Goal: Navigation & Orientation: Find specific page/section

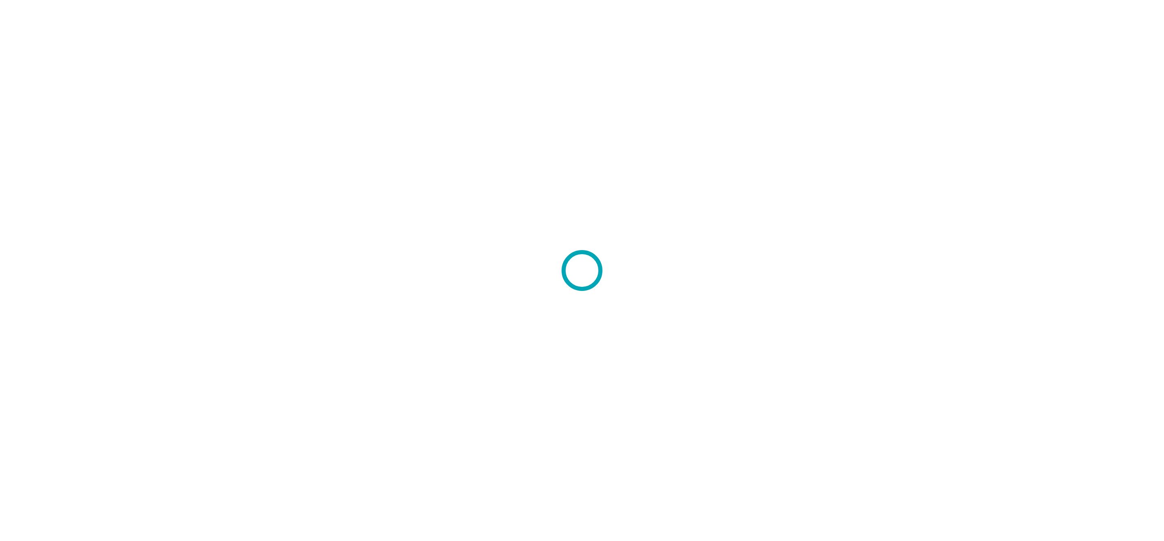
click at [903, 195] on div at bounding box center [582, 270] width 1164 height 541
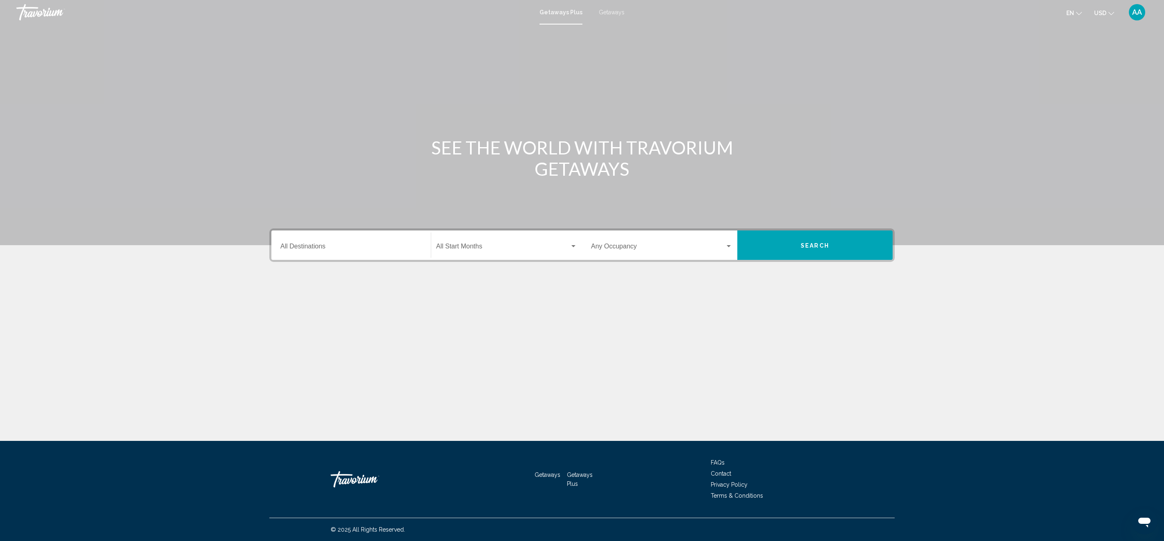
click at [612, 13] on span "Getaways" at bounding box center [612, 12] width 26 height 7
